Goal: Task Accomplishment & Management: Use online tool/utility

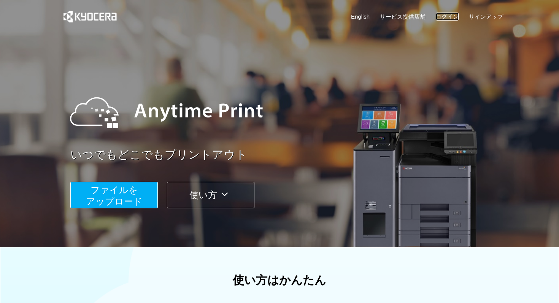
click at [448, 14] on link "ログイン" at bounding box center [447, 17] width 23 height 8
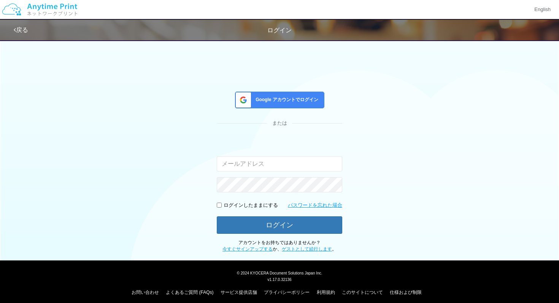
type input "[EMAIL_ADDRESS][DOMAIN_NAME]"
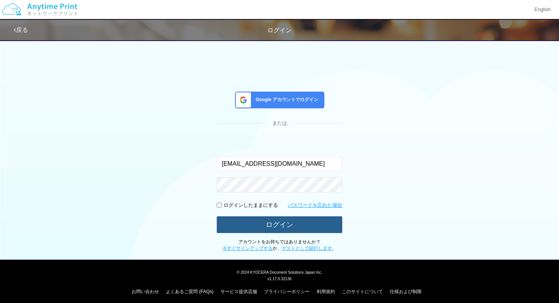
click at [261, 223] on button "ログイン" at bounding box center [279, 224] width 125 height 17
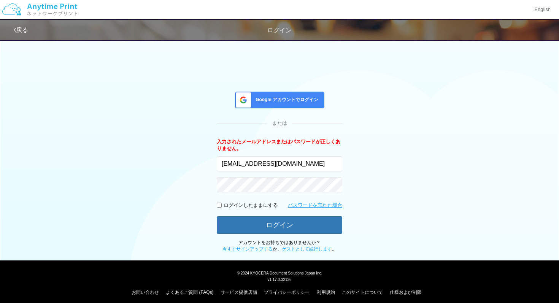
click at [371, 158] on div "Google アカウントでログイン または 入力されたメールアドレスまたはパスワードが正しくありません。 [EMAIL_ADDRESS][DOMAIN_NAM…" at bounding box center [279, 144] width 456 height 217
click at [298, 103] on div "Google アカウントでログイン" at bounding box center [279, 100] width 89 height 17
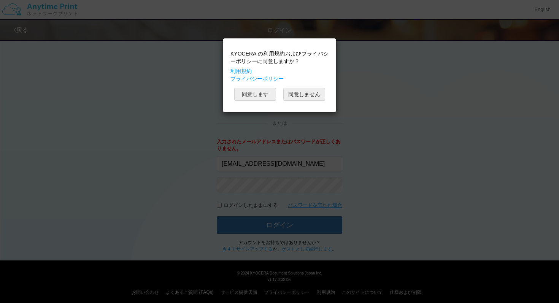
click at [261, 96] on button "同意します" at bounding box center [255, 94] width 42 height 13
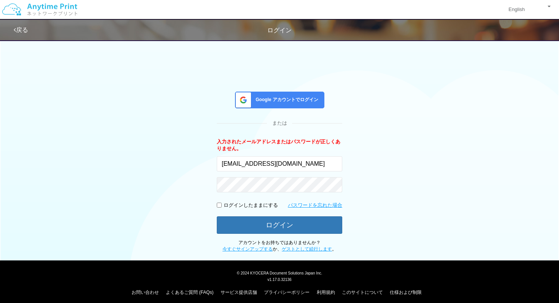
click at [374, 192] on div "Google アカウントでログイン または 入力されたメールアドレスまたはパスワードが正しくありません。 [EMAIL_ADDRESS][DOMAIN_NAM…" at bounding box center [279, 144] width 456 height 217
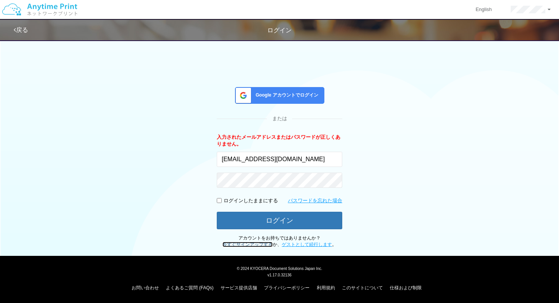
click at [257, 244] on link "今すぐサインアップする" at bounding box center [247, 244] width 50 height 5
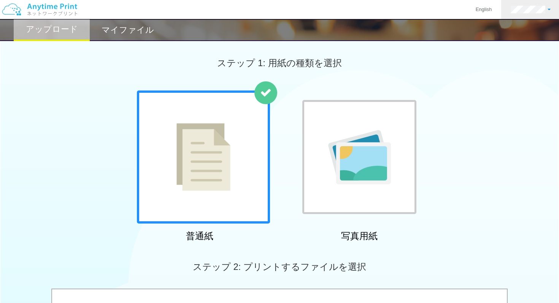
click at [551, 6] on link at bounding box center [530, 9] width 59 height 19
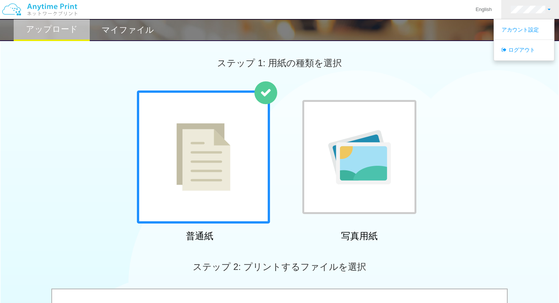
click at [551, 6] on link at bounding box center [530, 9] width 59 height 19
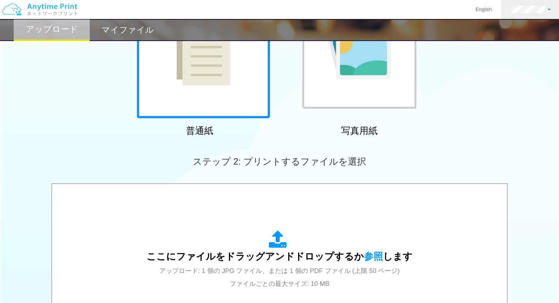
scroll to position [272, 0]
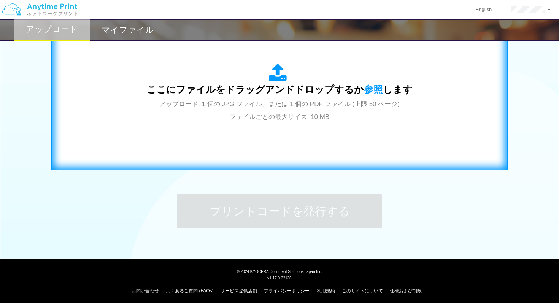
click at [277, 111] on div "ここにファイルをドラッグアンドドロップするか 参照 します アップロード: 1 個の JPG ファイル、または 1 個の PDF ファイル (上限 50 ペー…" at bounding box center [279, 92] width 266 height 59
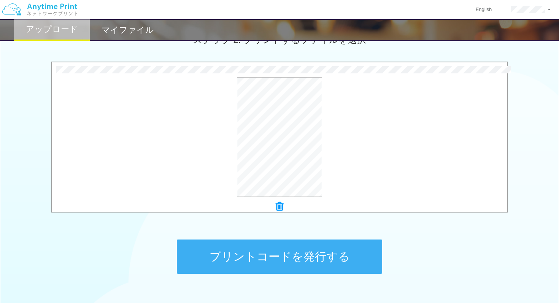
scroll to position [226, 0]
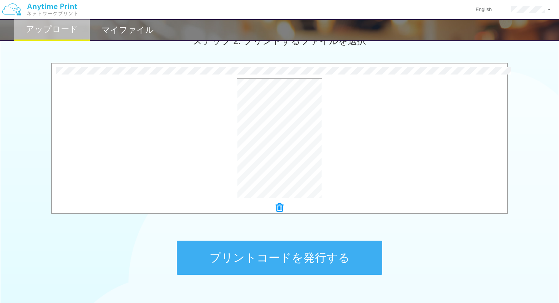
click at [309, 257] on button "プリントコードを発行する" at bounding box center [279, 258] width 205 height 34
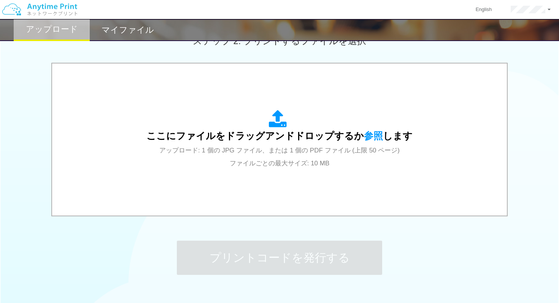
scroll to position [0, 0]
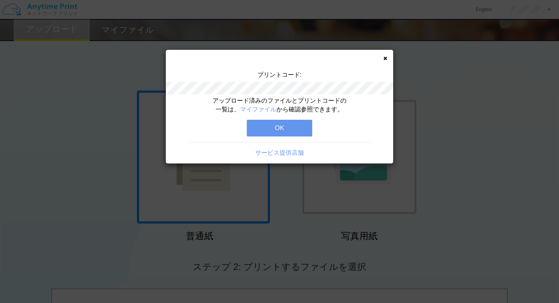
click at [294, 129] on button "OK" at bounding box center [279, 128] width 65 height 17
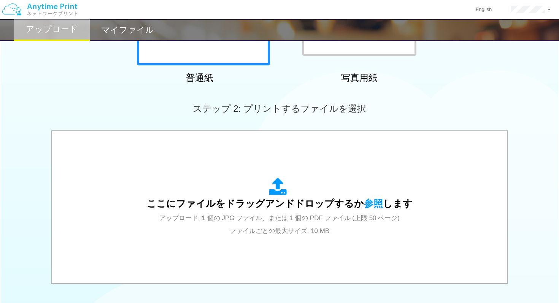
scroll to position [275, 0]
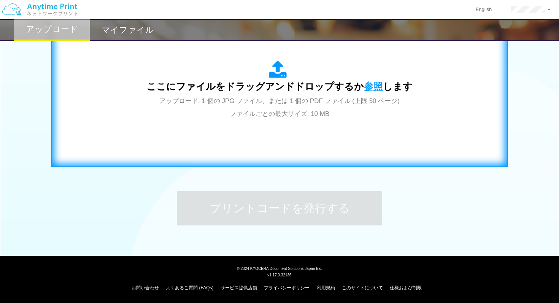
click at [365, 89] on span "参照" at bounding box center [373, 86] width 19 height 11
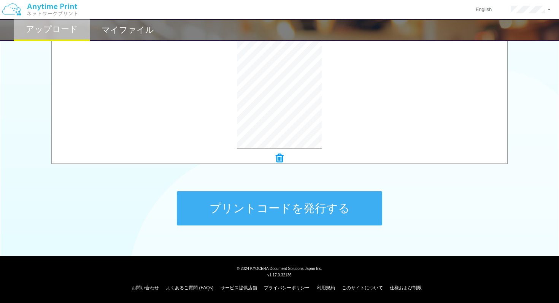
click at [325, 201] on button "プリントコードを発行する" at bounding box center [279, 208] width 205 height 34
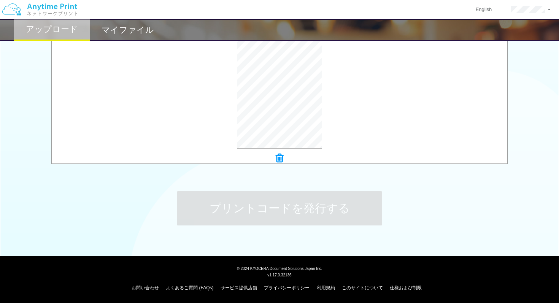
scroll to position [0, 0]
